Goal: Task Accomplishment & Management: Manage account settings

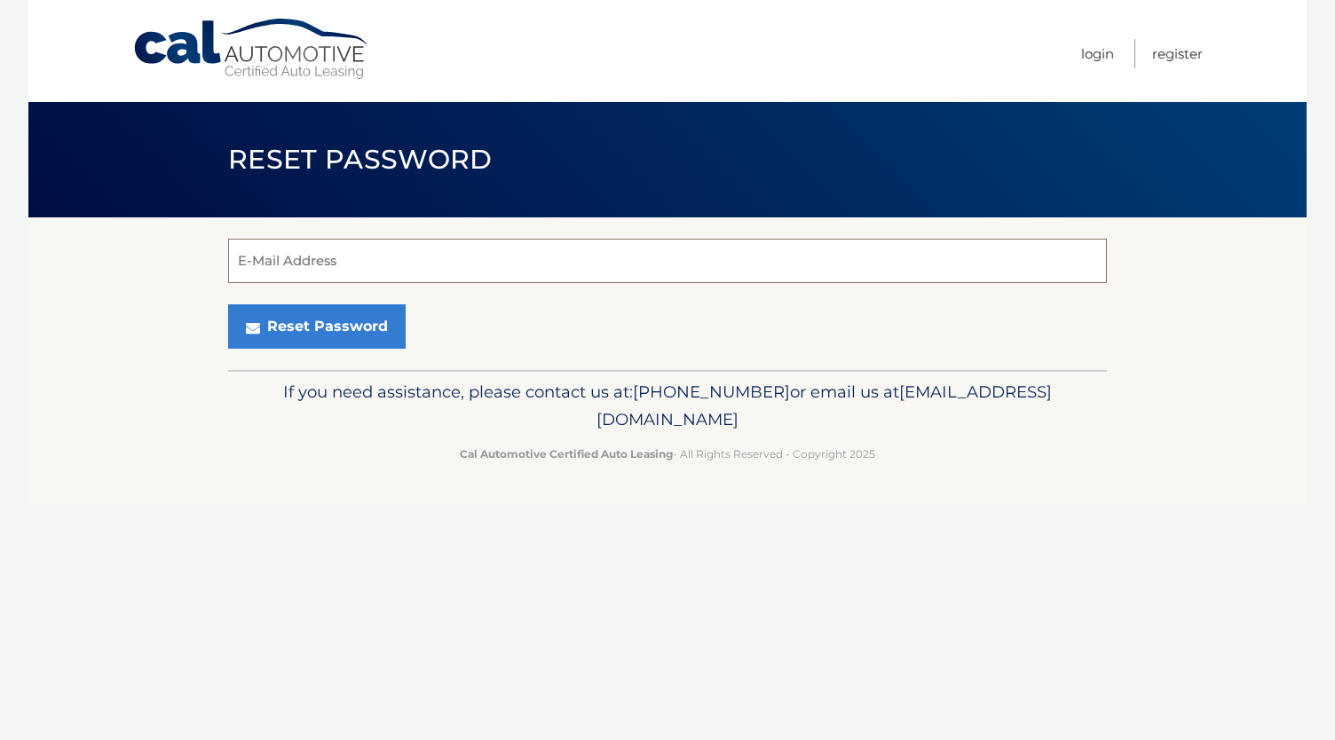
click at [257, 240] on input "E-Mail Address" at bounding box center [667, 261] width 879 height 44
type input "eric.t.strauch@gmail.com"
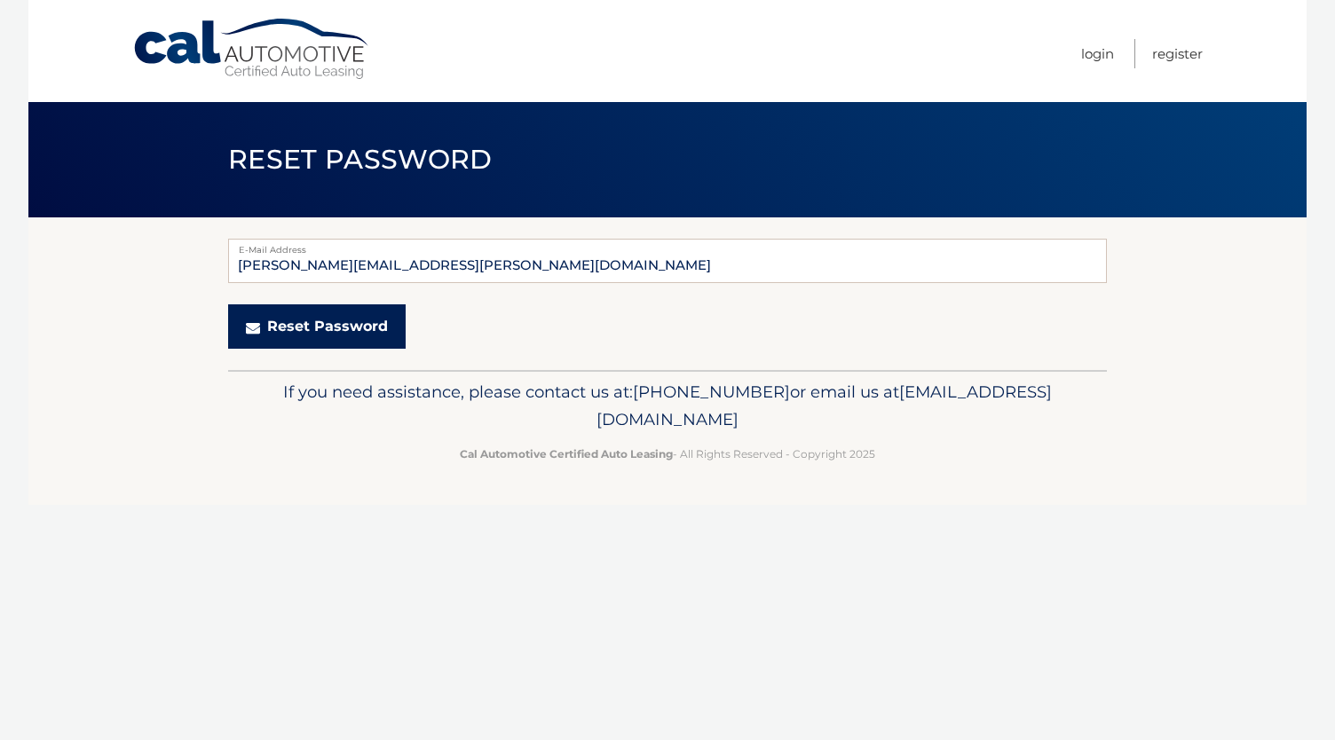
click at [311, 331] on button "Reset Password" at bounding box center [317, 326] width 178 height 44
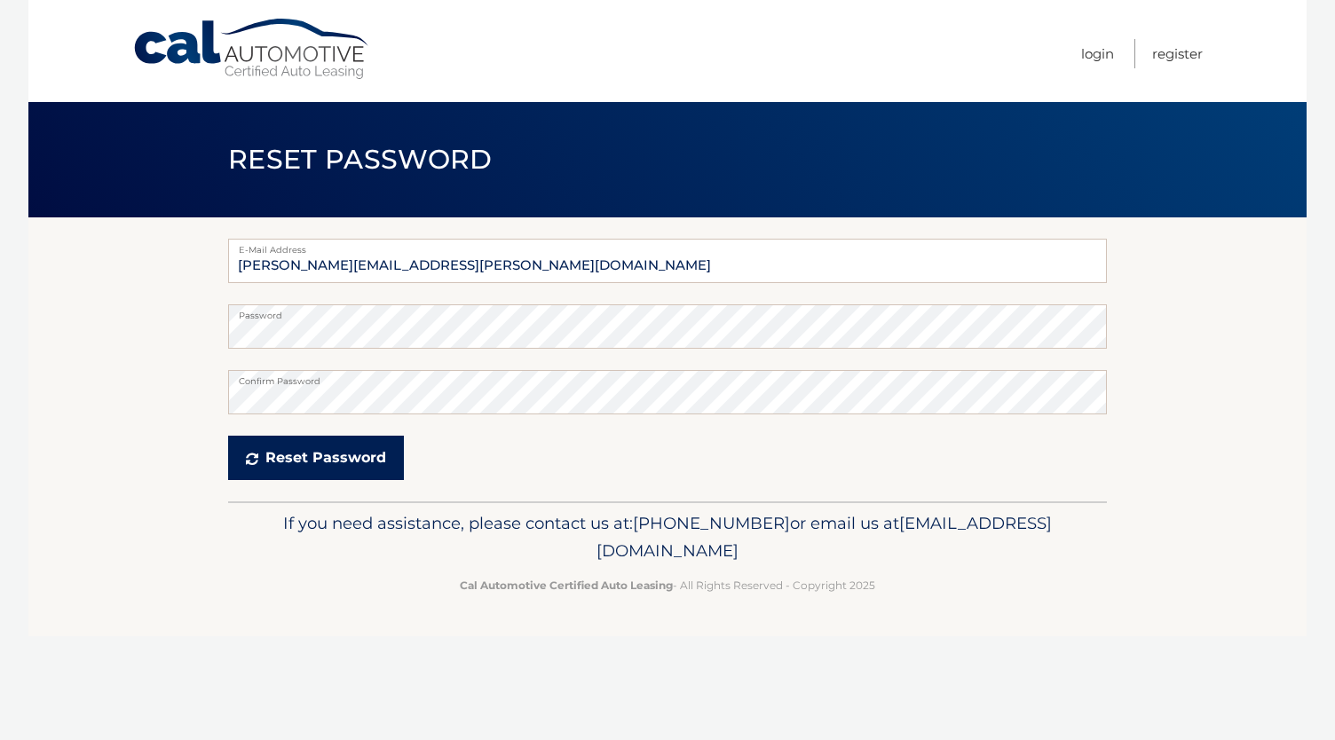
click at [282, 455] on button "Reset Password" at bounding box center [316, 458] width 176 height 44
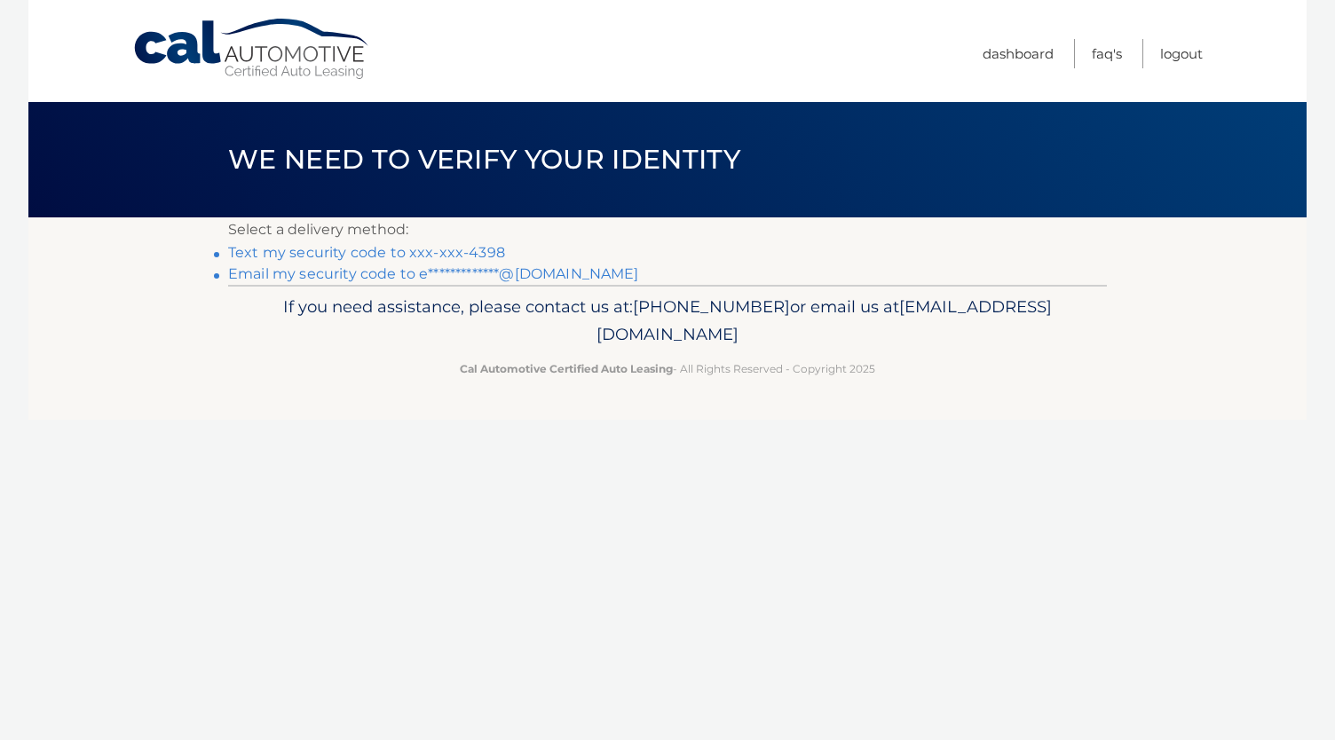
click at [445, 256] on link "Text my security code to xxx-xxx-4398" at bounding box center [366, 252] width 277 height 17
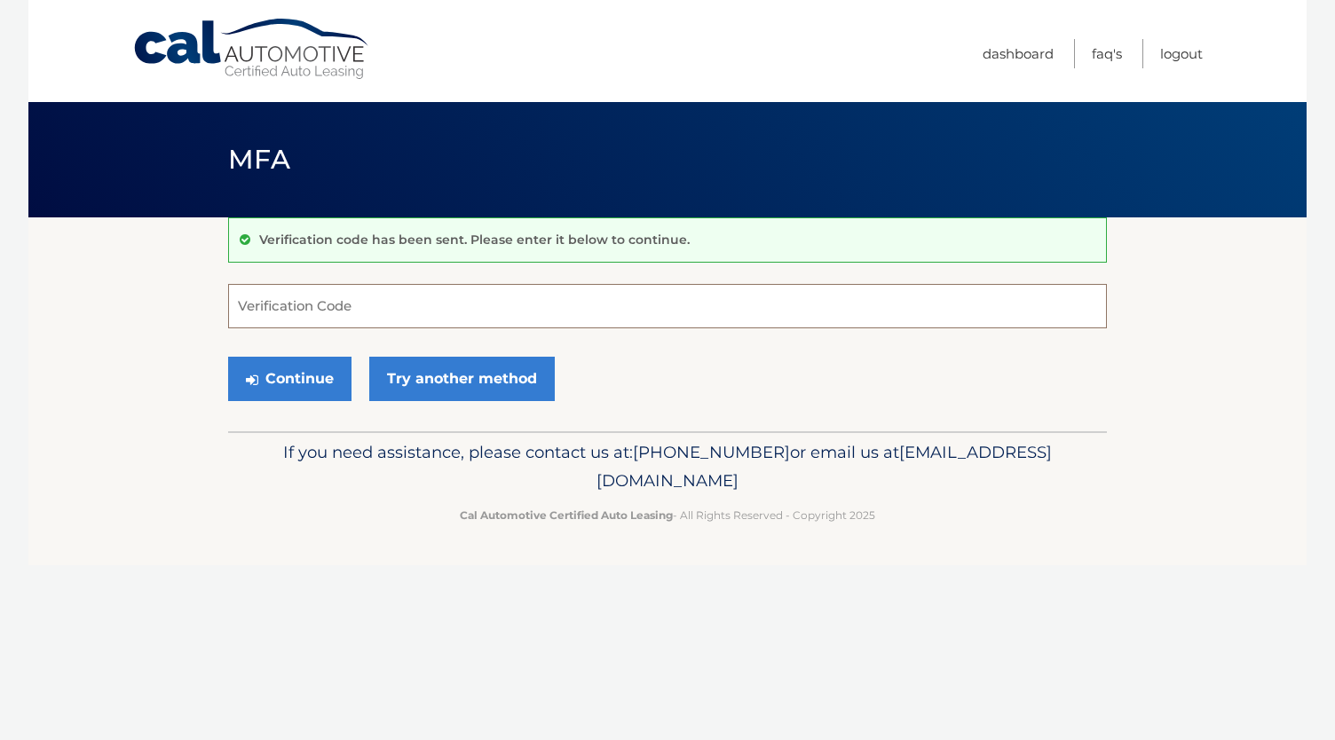
click at [375, 304] on input "Verification Code" at bounding box center [667, 306] width 879 height 44
type input "277608"
click at [299, 382] on button "Continue" at bounding box center [289, 379] width 123 height 44
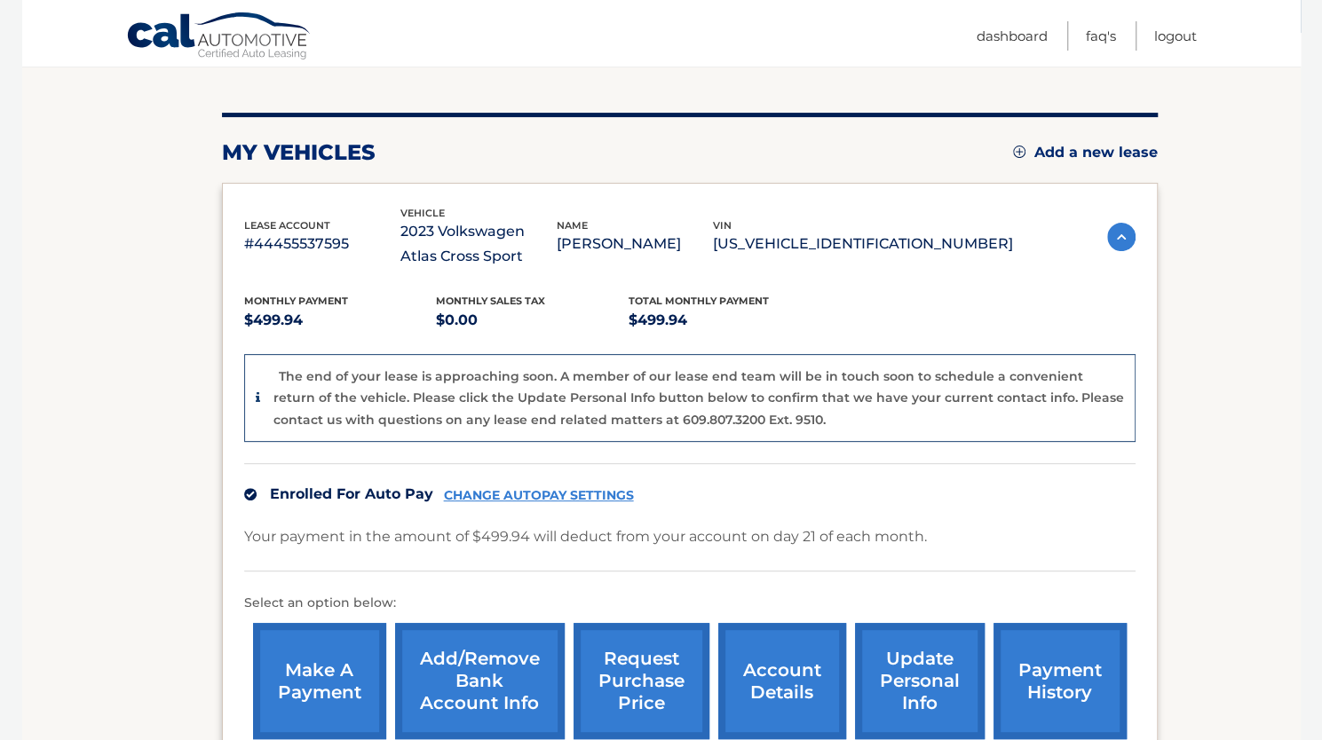
scroll to position [187, 0]
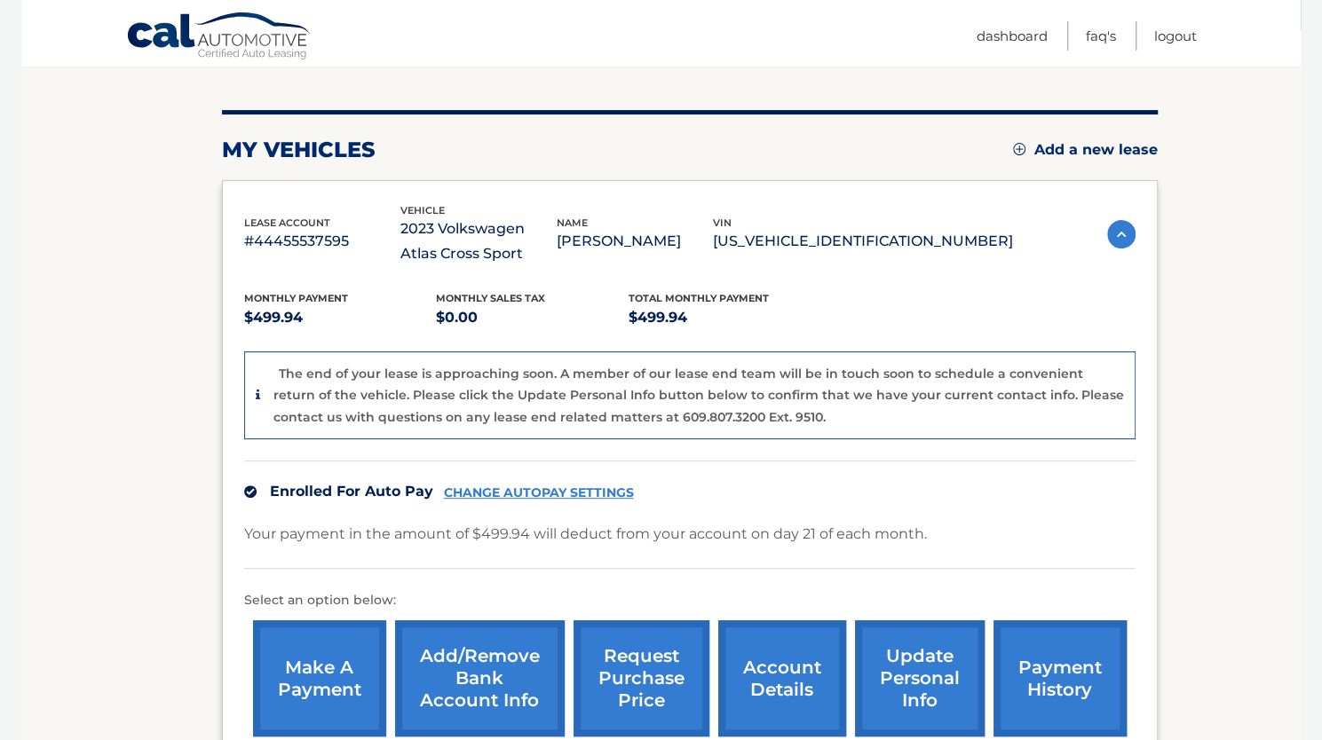
click at [547, 489] on link "CHANGE AUTOPAY SETTINGS" at bounding box center [539, 493] width 190 height 15
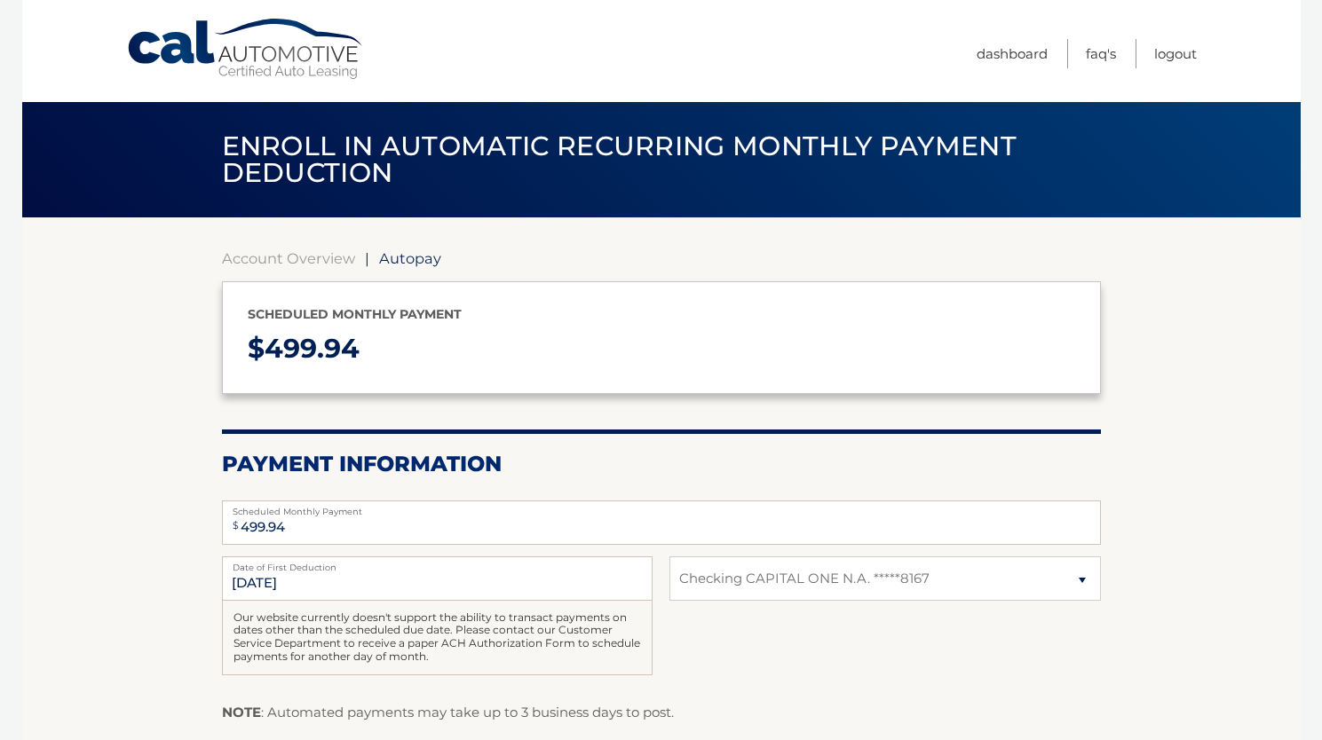
select select "NWY5OTNkZTAtZmZiZS00ZjRmLWI2M2EtODg3YWQxMGJkNzdl"
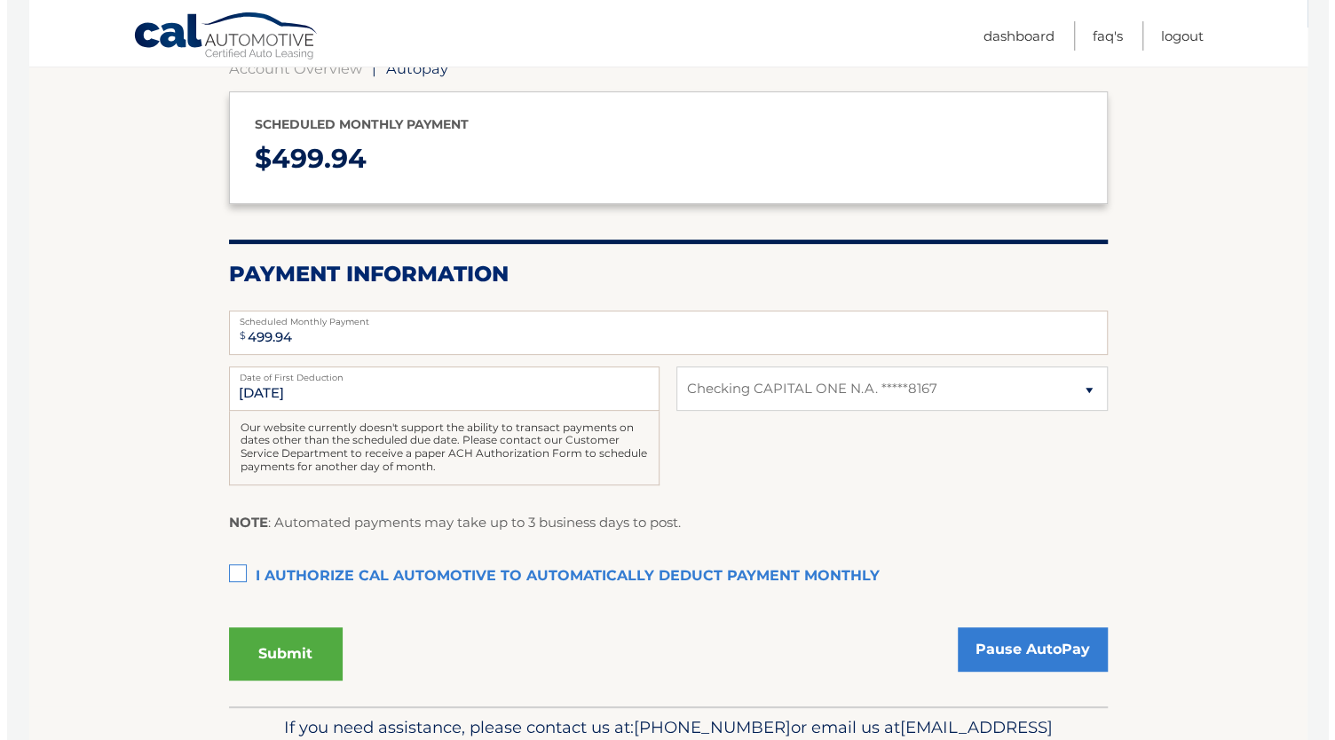
scroll to position [193, 0]
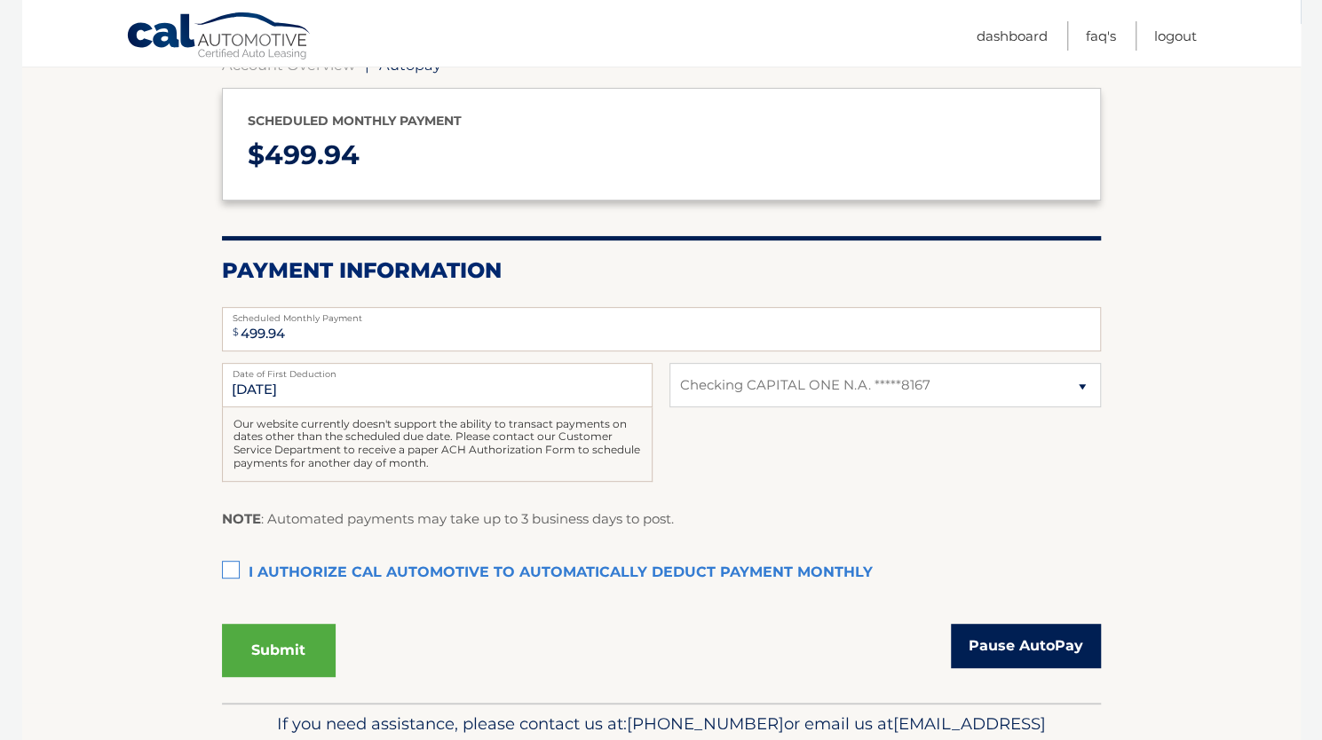
click at [1033, 638] on link "Pause AutoPay" at bounding box center [1026, 646] width 150 height 44
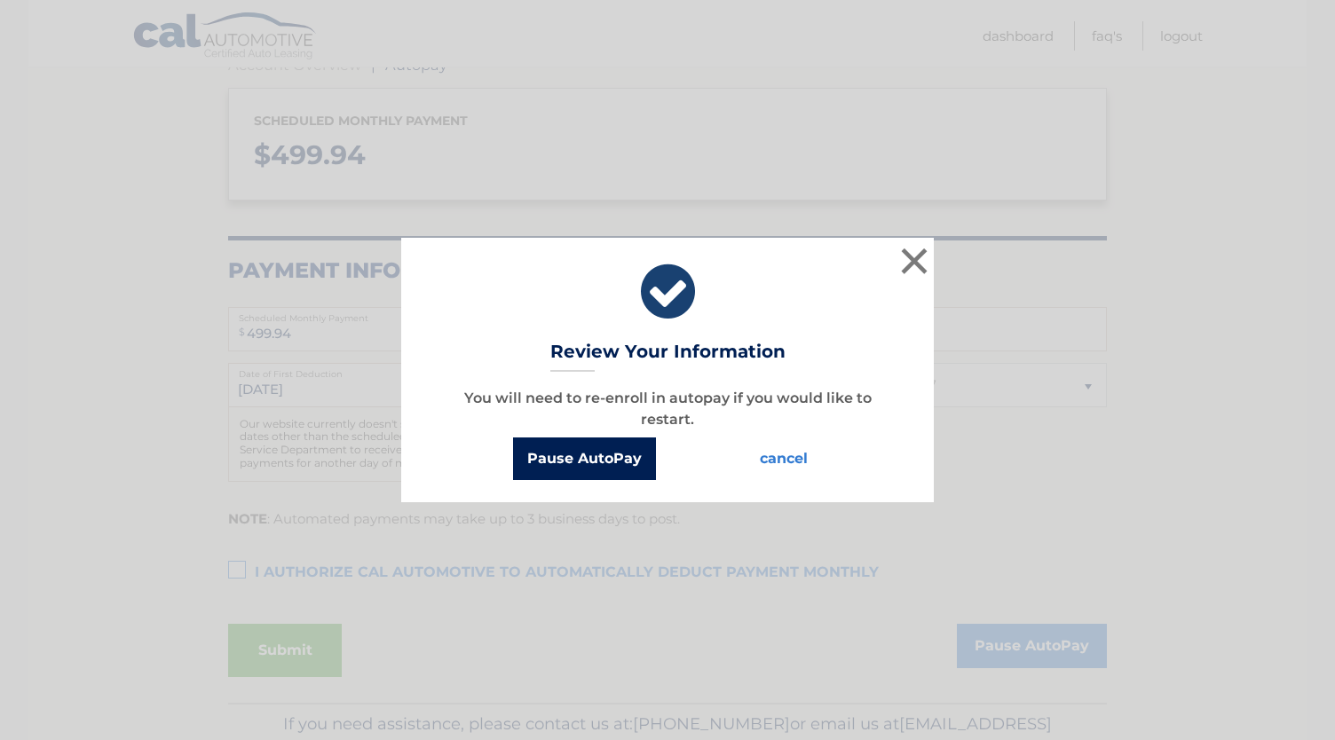
click at [584, 453] on button "Pause AutoPay" at bounding box center [584, 459] width 143 height 43
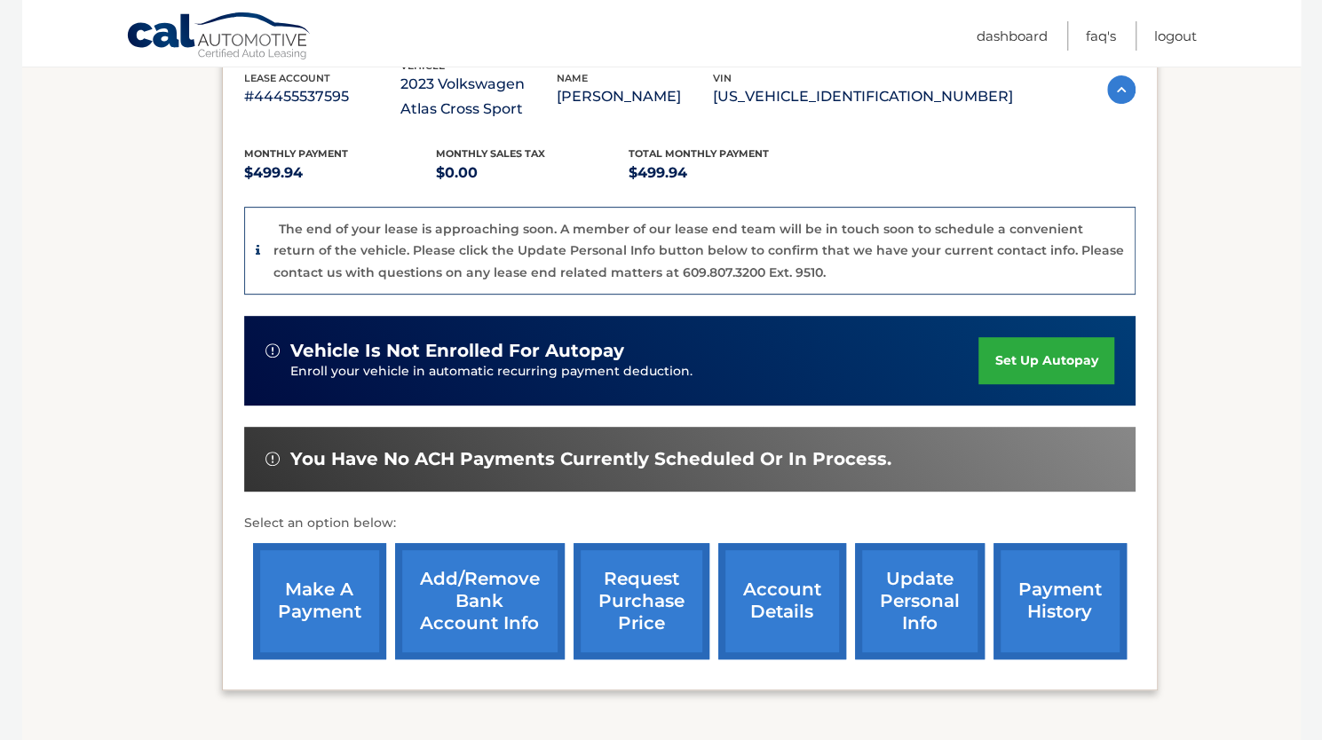
scroll to position [331, 0]
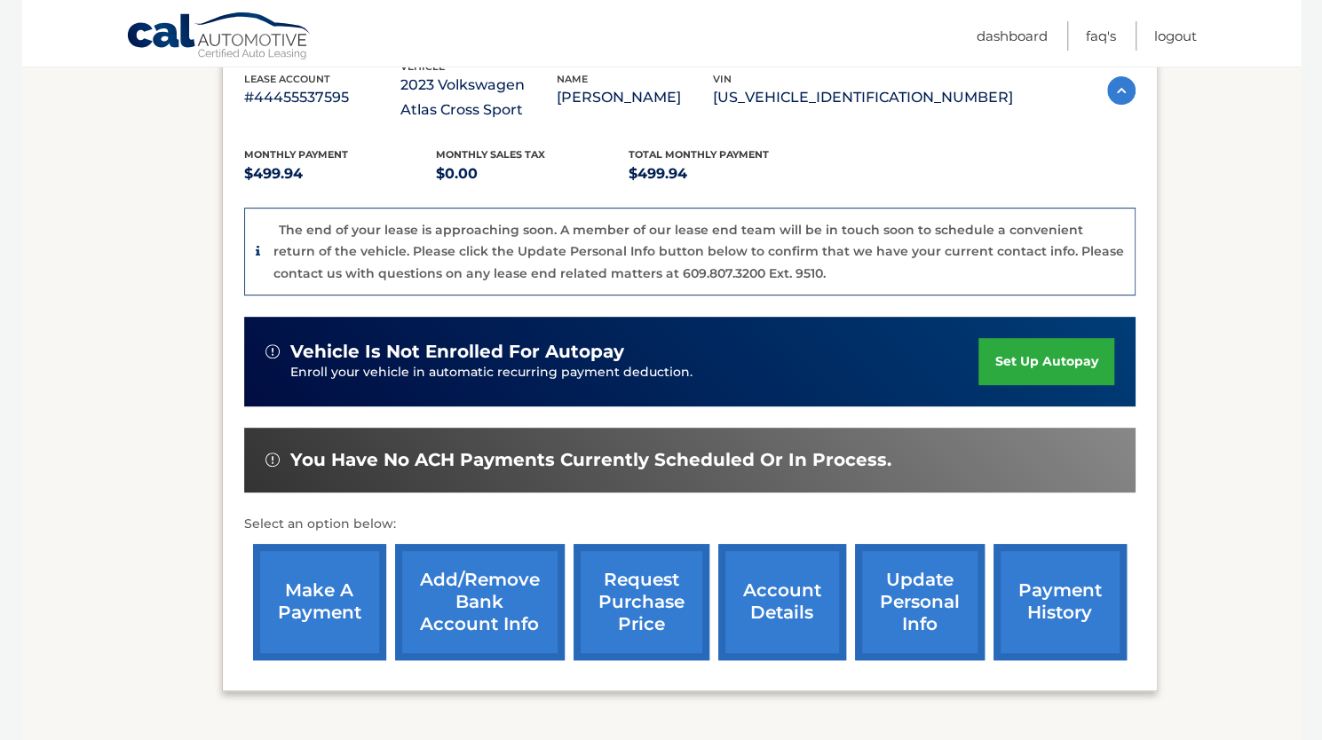
click at [474, 578] on link "Add/Remove bank account info" at bounding box center [480, 602] width 170 height 116
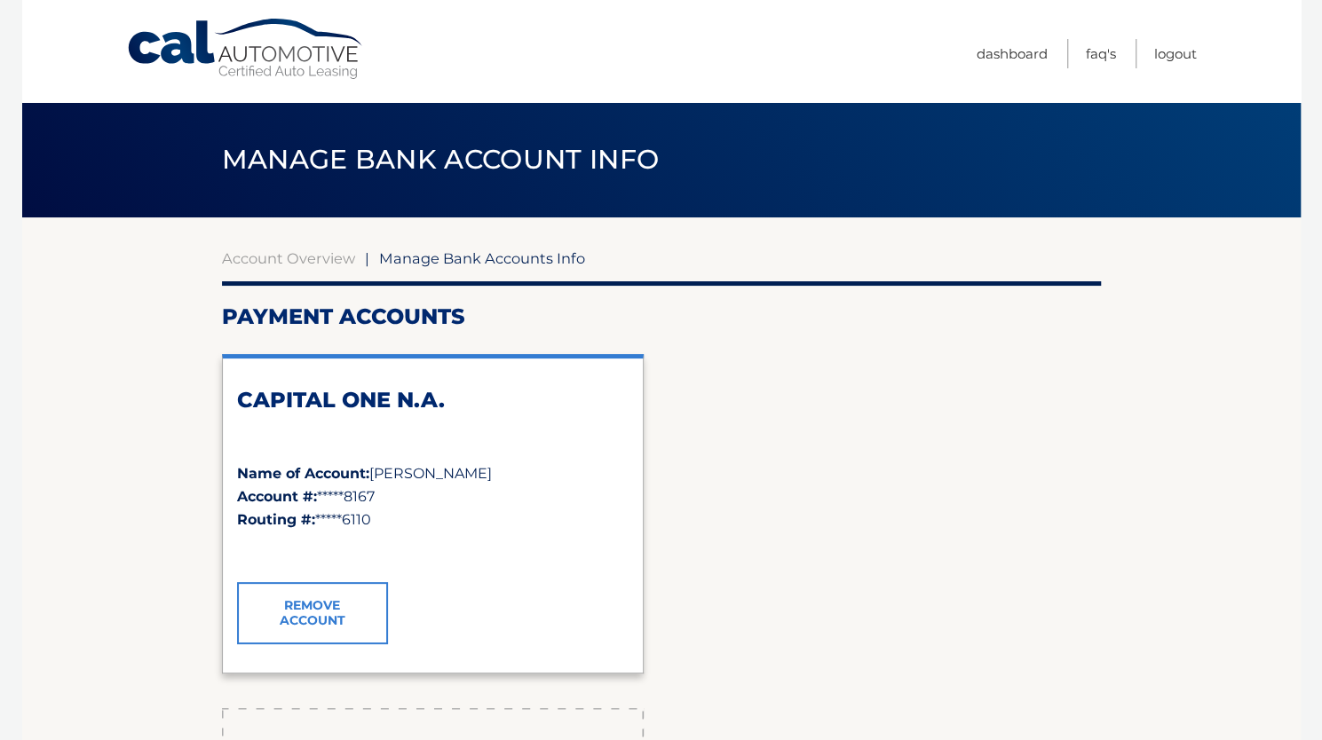
click at [285, 604] on link "Remove Account" at bounding box center [312, 613] width 151 height 62
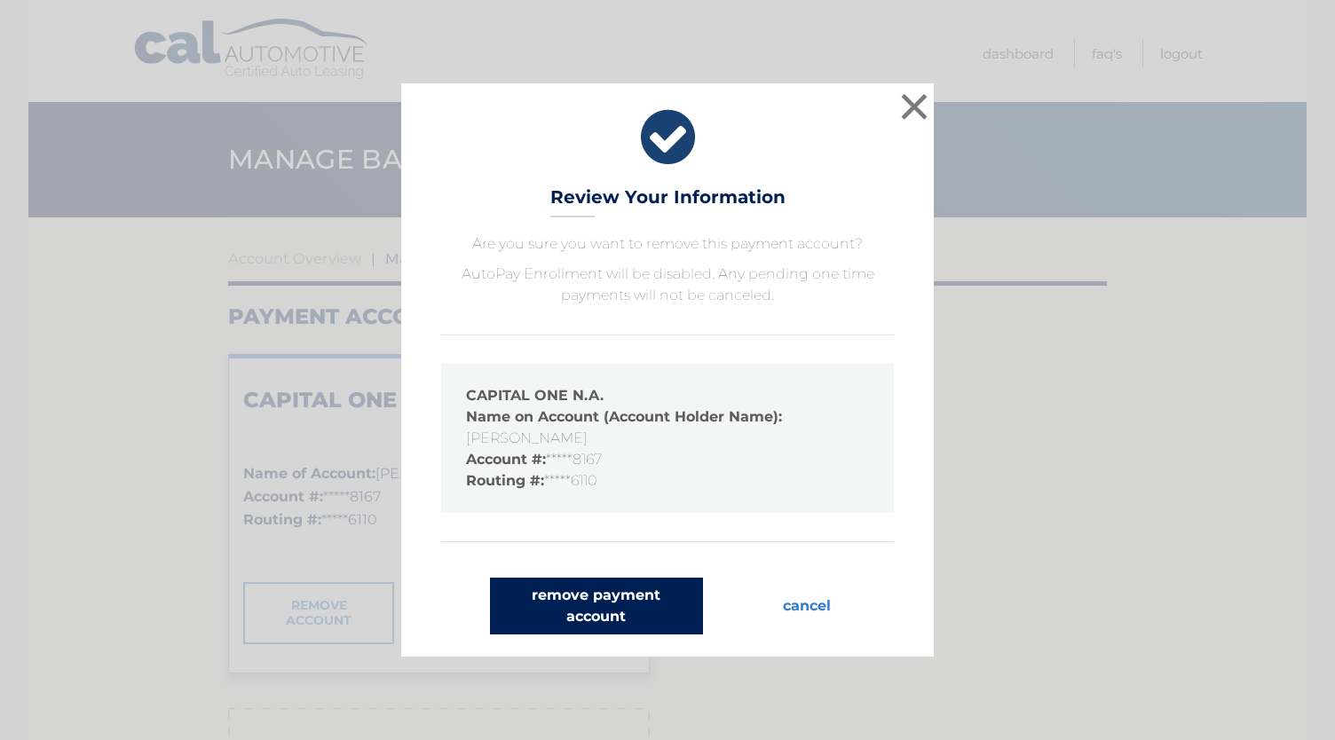
click at [598, 613] on button "remove payment account" at bounding box center [596, 606] width 213 height 57
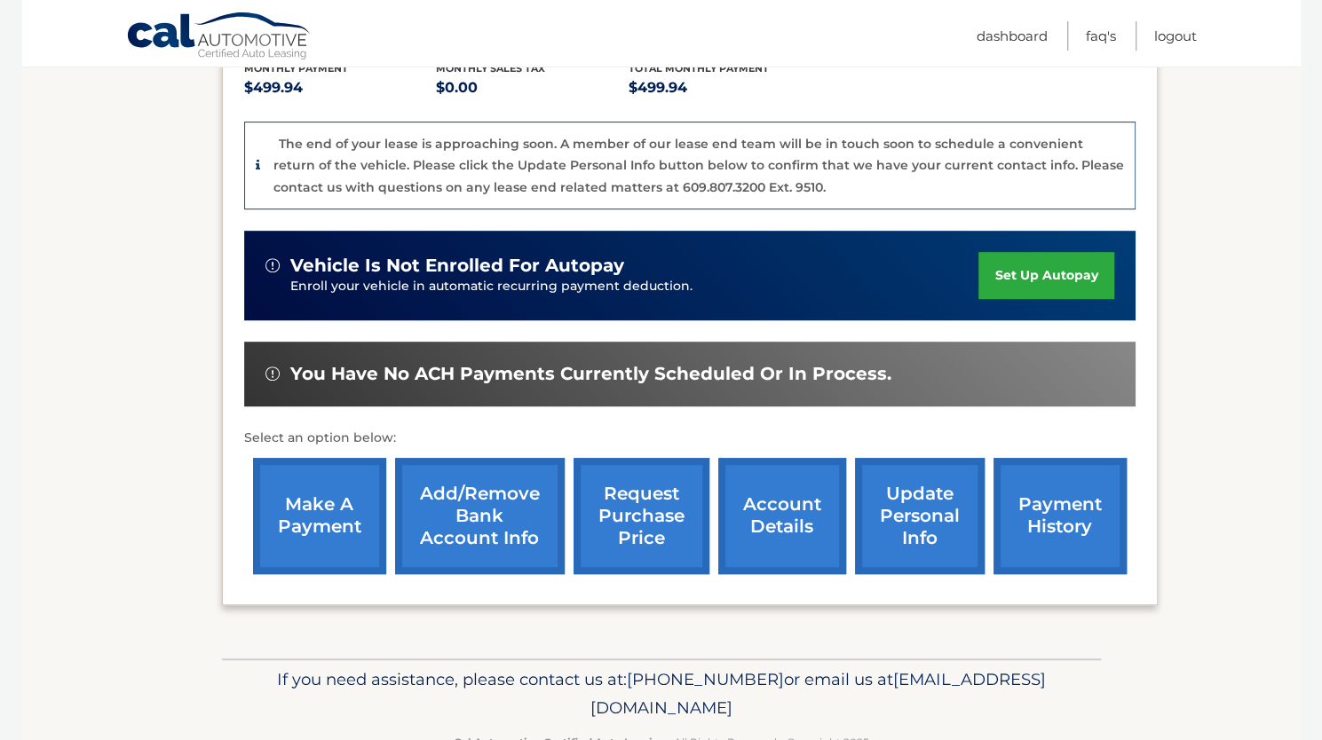
scroll to position [420, 0]
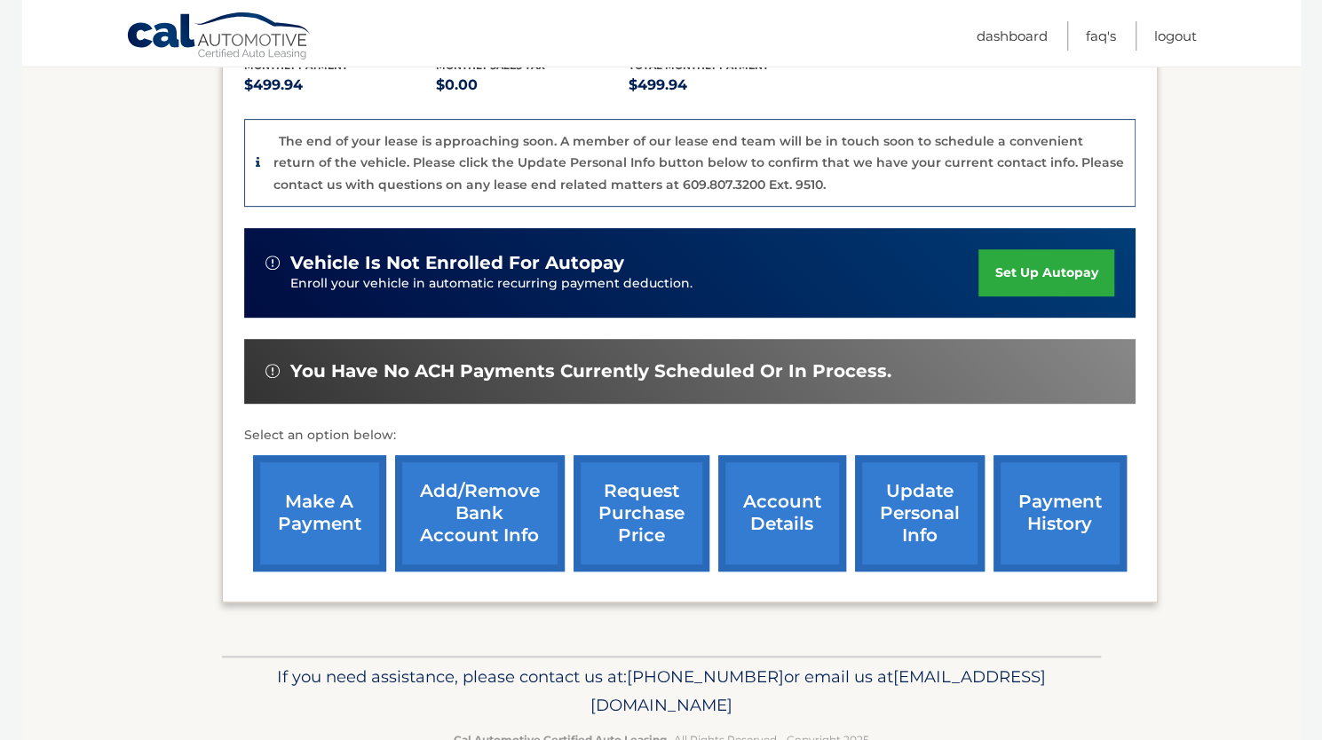
click at [531, 535] on link "Add/Remove bank account info" at bounding box center [480, 513] width 170 height 116
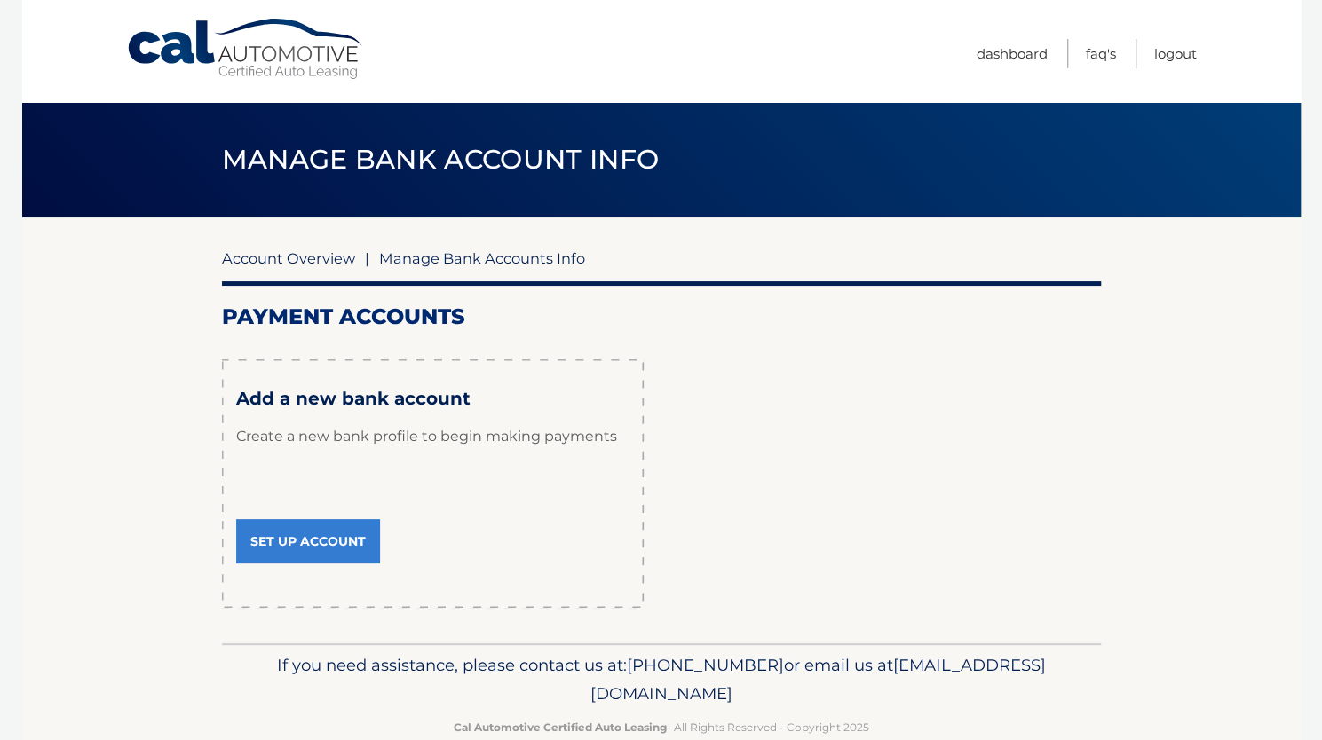
click at [273, 262] on link "Account Overview" at bounding box center [288, 258] width 133 height 18
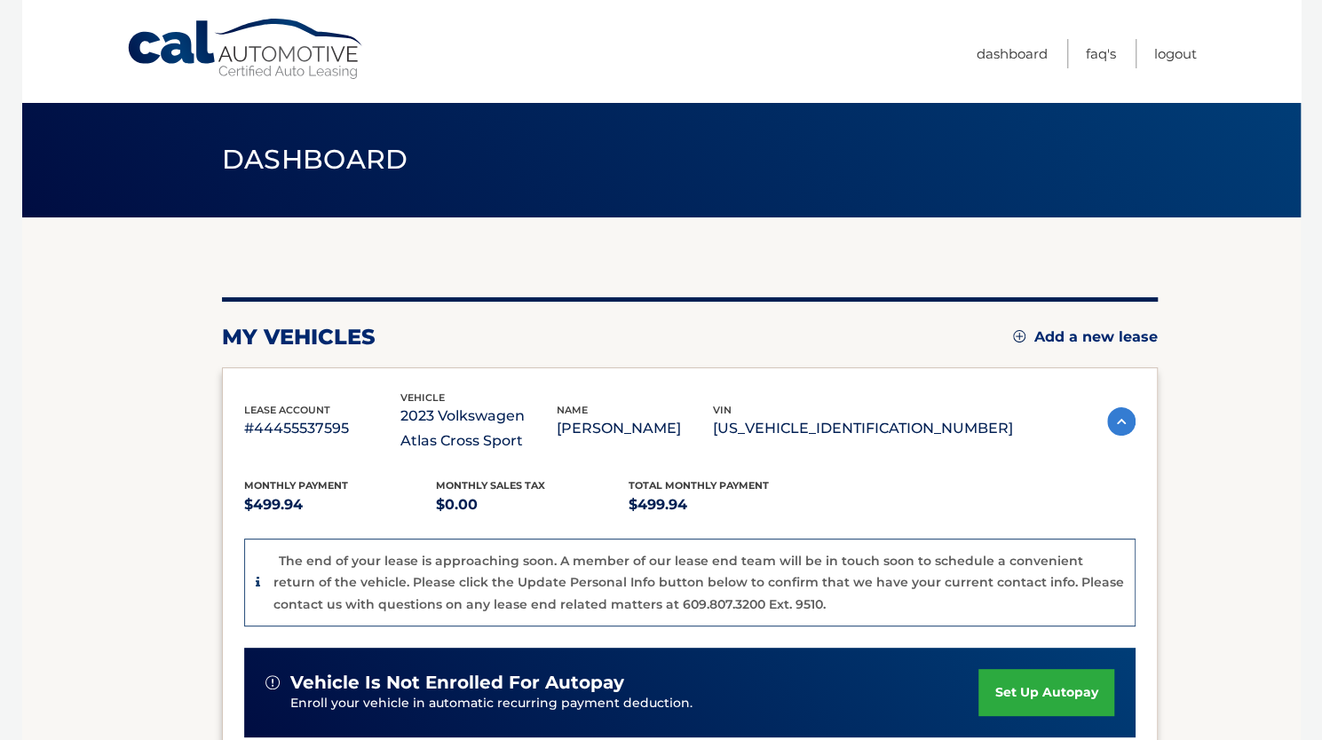
click at [122, 478] on section "my vehicles Add a new lease lease account #44455537595 vehicle 2023 Volkswagen …" at bounding box center [661, 646] width 1278 height 858
